Goal: Answer question/provide support: Answer question/provide support

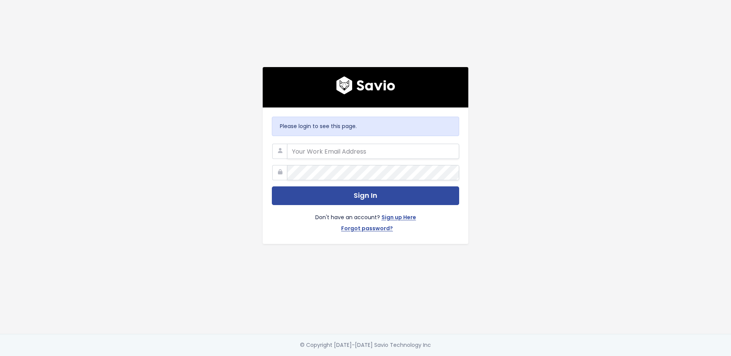
type input "[PERSON_NAME][EMAIL_ADDRESS][PERSON_NAME][DOMAIN_NAME]"
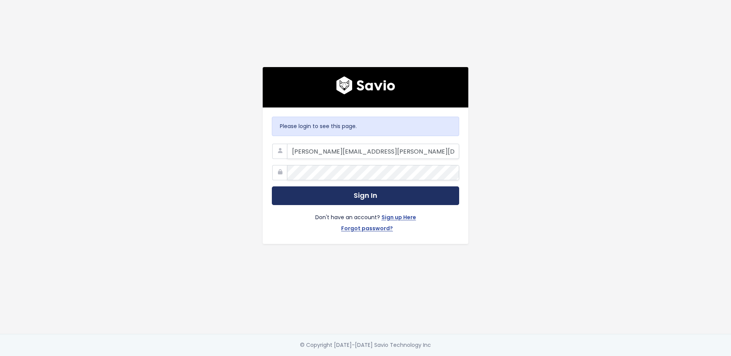
click at [364, 190] on button "Sign In" at bounding box center [365, 195] width 187 height 19
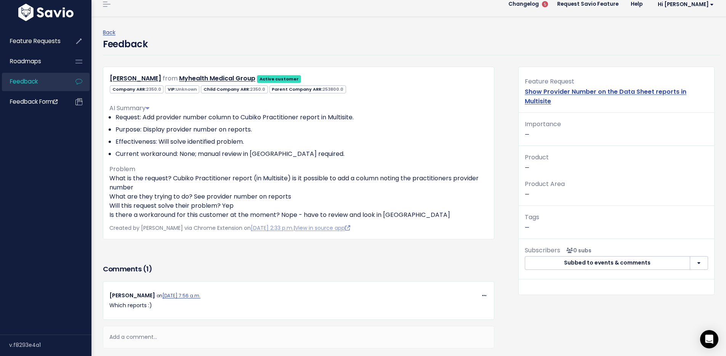
scroll to position [22, 0]
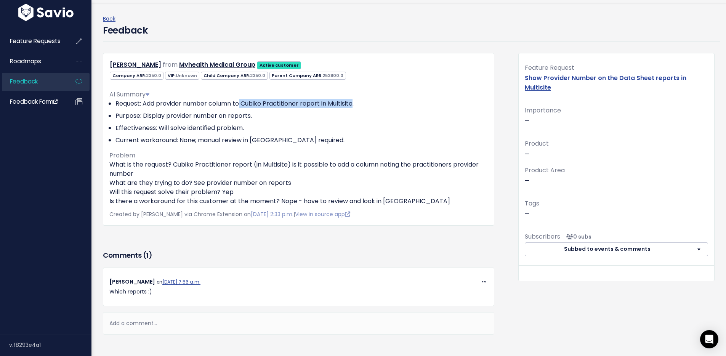
drag, startPoint x: 249, startPoint y: 103, endPoint x: 354, endPoint y: 100, distance: 105.2
click at [354, 100] on li "Request: Add provider number column to Cubiko Practitioner report in Multisite." at bounding box center [301, 103] width 372 height 9
copy li "Cubiko Practitioner report in Multisite"
click at [138, 325] on div "Add a comment..." at bounding box center [298, 323] width 391 height 22
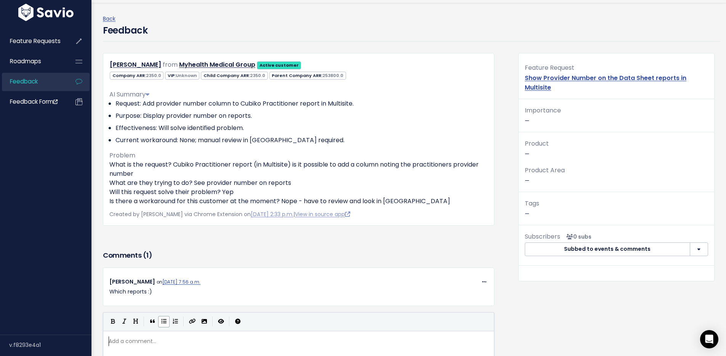
paste textarea
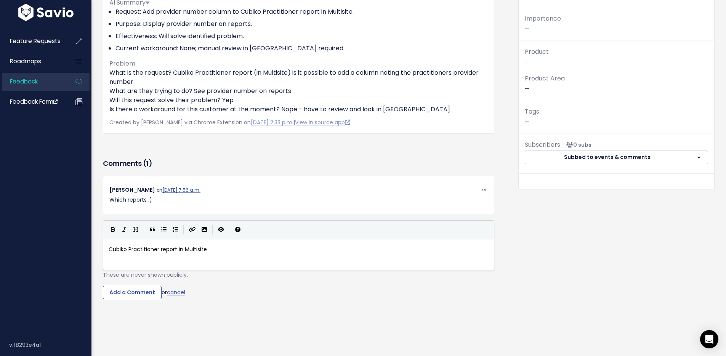
scroll to position [116, 0]
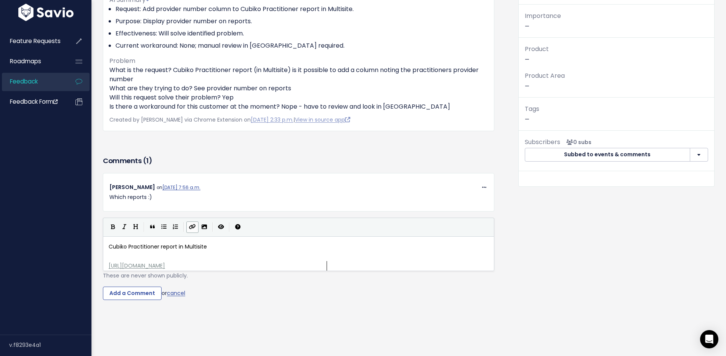
type textarea "tisite/multisite-summary"
type textarea "https://app.cubiko.com.au/app/demodata/cabinet/multisite/multisite-summary"
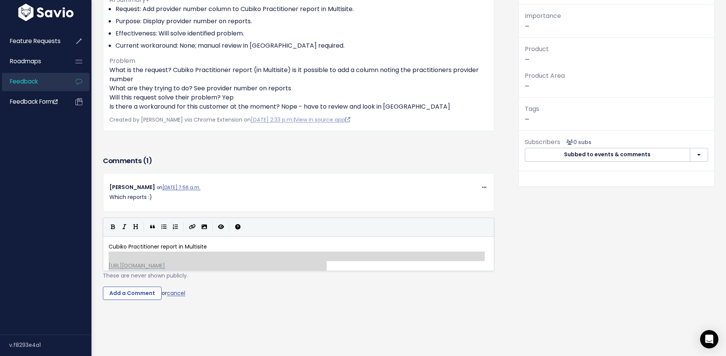
drag, startPoint x: 345, startPoint y: 261, endPoint x: 103, endPoint y: 261, distance: 242.6
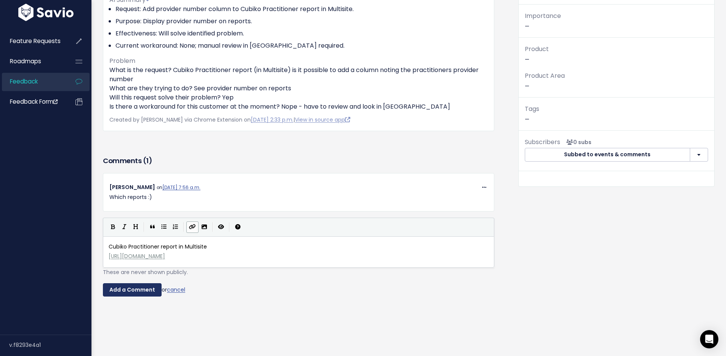
click at [132, 289] on input "Add a Comment" at bounding box center [132, 290] width 59 height 14
